Goal: Navigation & Orientation: Find specific page/section

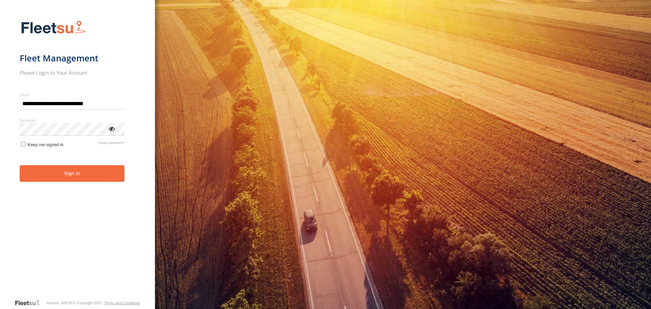
click at [58, 179] on button "Sign in" at bounding box center [72, 173] width 105 height 17
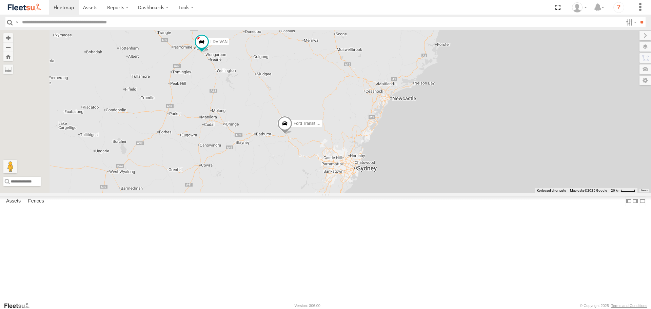
drag, startPoint x: 265, startPoint y: 91, endPoint x: 272, endPoint y: 117, distance: 27.3
click at [272, 117] on div "LDV VAN Ford Transit 2019" at bounding box center [325, 111] width 651 height 163
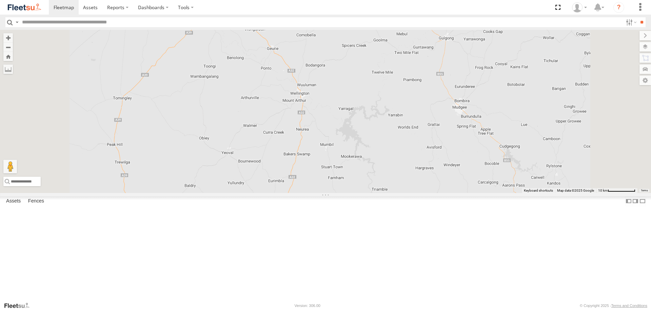
drag, startPoint x: 399, startPoint y: 58, endPoint x: 330, endPoint y: 98, distance: 80.3
click at [330, 98] on div "LDV VAN Ford Transit 2019" at bounding box center [325, 111] width 651 height 163
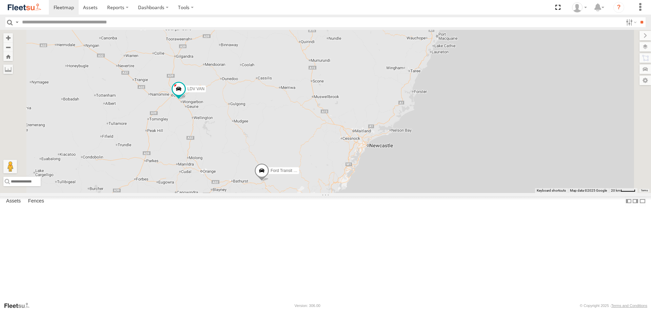
drag, startPoint x: 352, startPoint y: 73, endPoint x: 342, endPoint y: 113, distance: 41.3
click at [342, 113] on div "LDV VAN Ford Transit 2019" at bounding box center [325, 111] width 651 height 163
